Goal: Check status: Check status

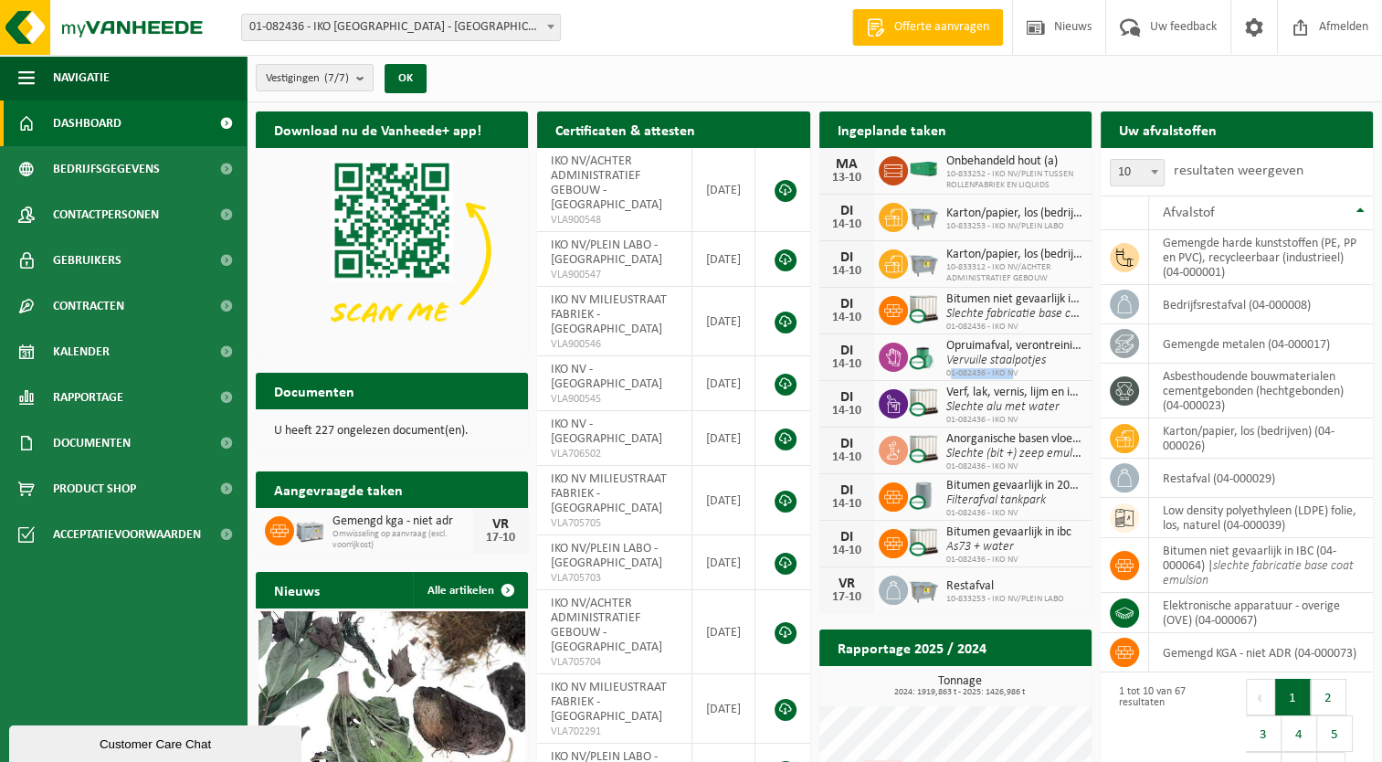
drag, startPoint x: 948, startPoint y: 369, endPoint x: 1015, endPoint y: 369, distance: 66.7
click at [1015, 369] on span "01-082436 - IKO NV" at bounding box center [1014, 373] width 136 height 11
drag, startPoint x: 966, startPoint y: 370, endPoint x: 944, endPoint y: 371, distance: 21.9
click at [944, 371] on div "Opruimafval, verontreinigd met diverse gevaarlijke afvalstoffen Vervuile staalp…" at bounding box center [1009, 357] width 145 height 43
drag, startPoint x: 944, startPoint y: 371, endPoint x: 1023, endPoint y: 371, distance: 79.5
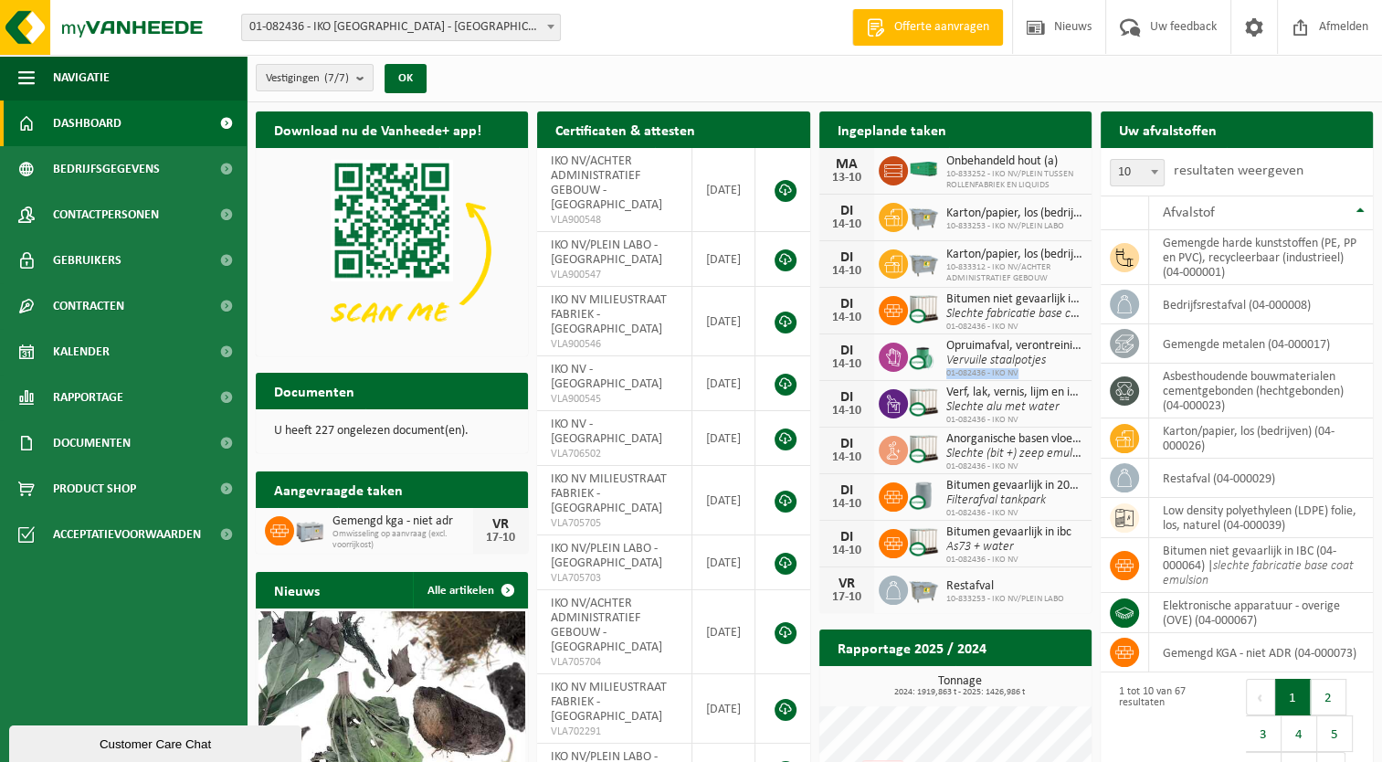
click at [1023, 371] on div "Opruimafval, verontreinigd met diverse gevaarlijke afvalstoffen Vervuile staalp…" at bounding box center [1009, 357] width 145 height 43
copy span "01-082436 - IKO NV"
